Goal: Ask a question

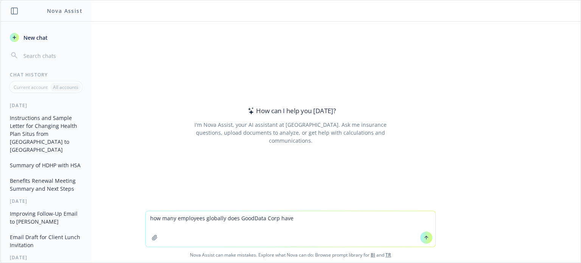
type textarea "how many employees globally does GoodData Corp have?"
